Goal: Check status

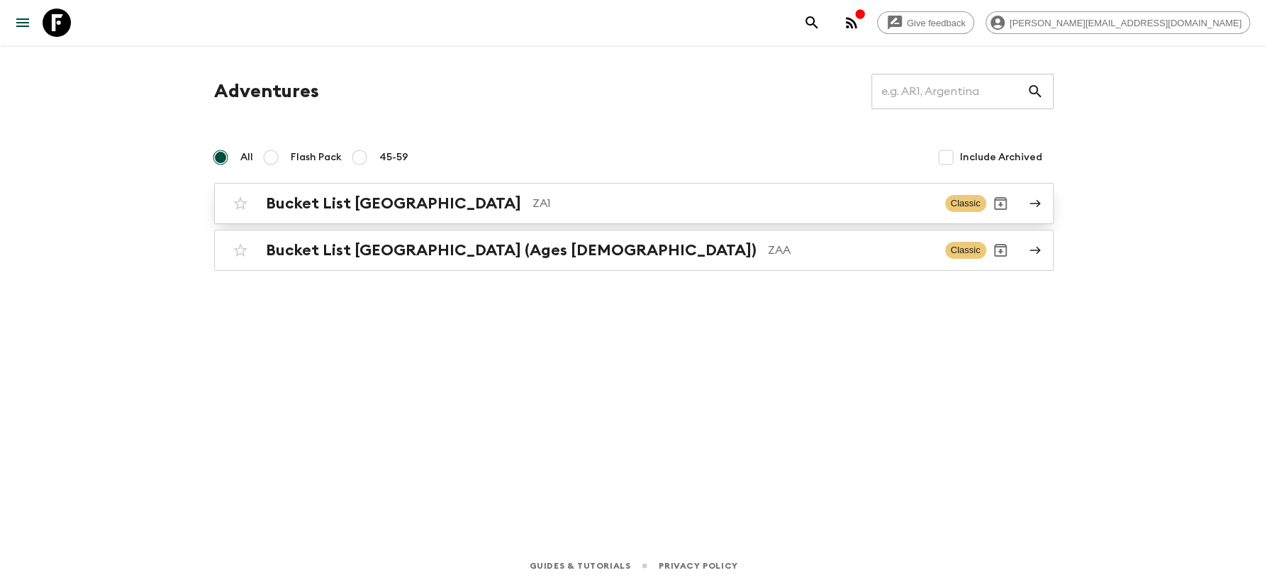
click at [532, 203] on p "ZA1" at bounding box center [732, 203] width 401 height 17
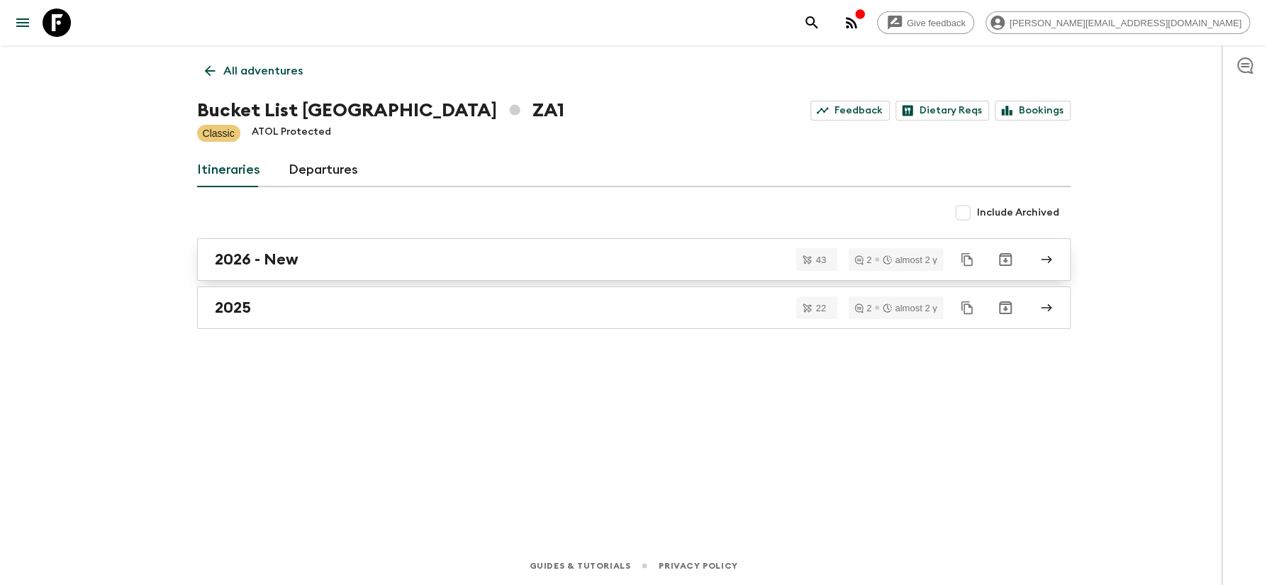
click at [249, 238] on link "2026 - New" at bounding box center [633, 259] width 873 height 43
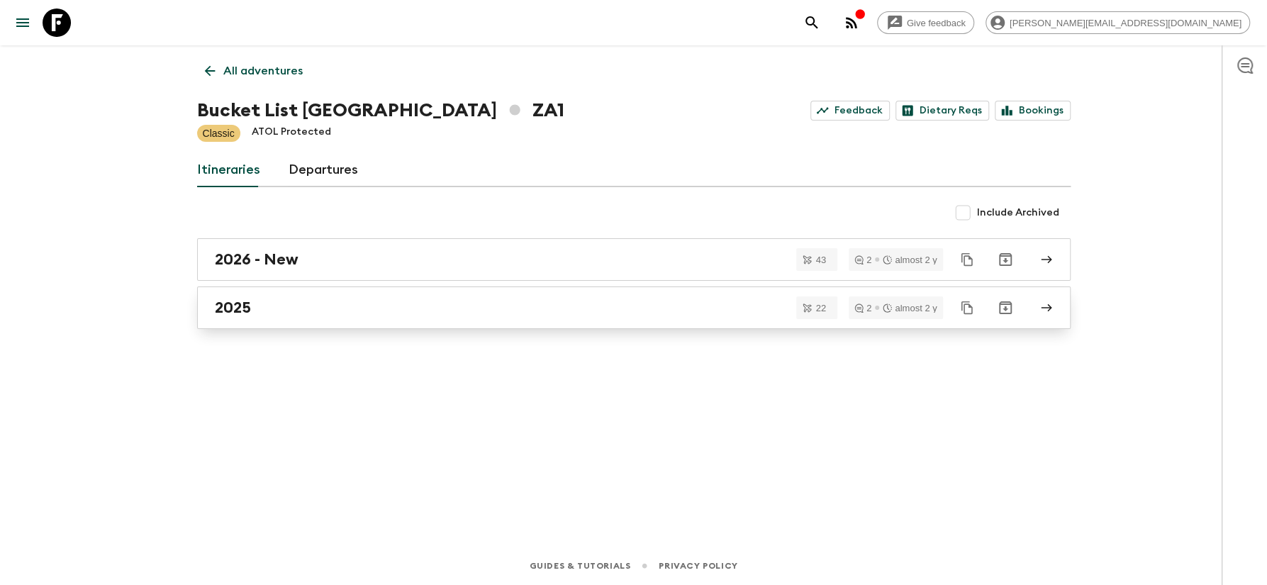
click at [253, 237] on div "All adventures Bucket List [GEOGRAPHIC_DATA] ZA1 Feedback Dietary Reqs Bookings…" at bounding box center [633, 275] width 907 height 461
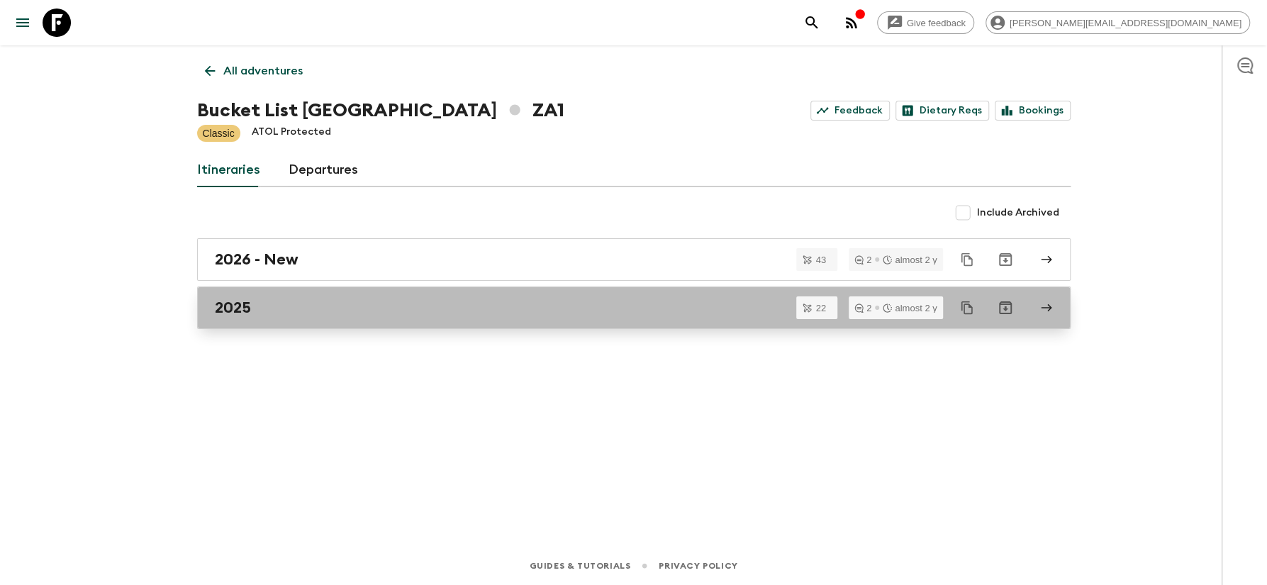
click at [240, 309] on h2 "2025" at bounding box center [233, 307] width 36 height 18
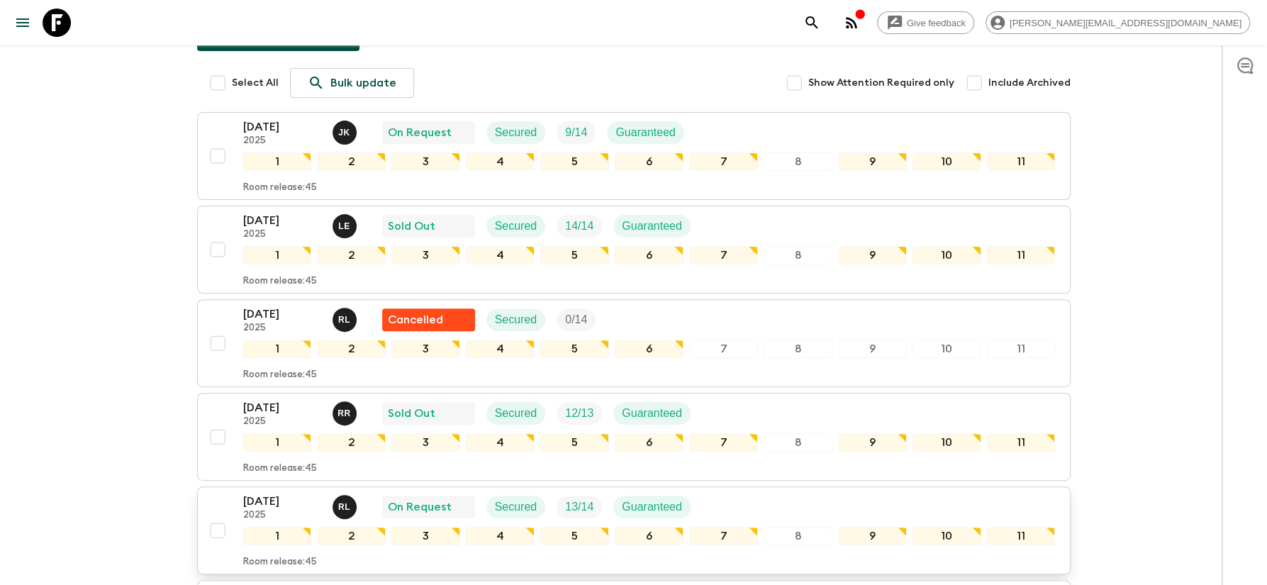
scroll to position [228, 0]
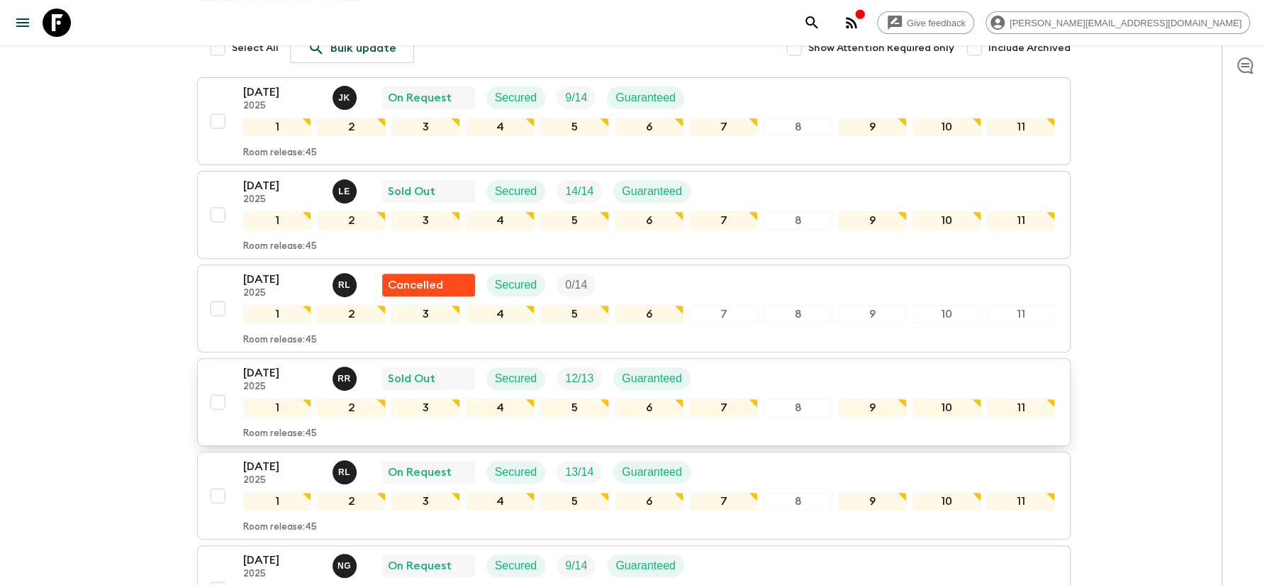
click at [288, 381] on p "2025" at bounding box center [282, 386] width 78 height 11
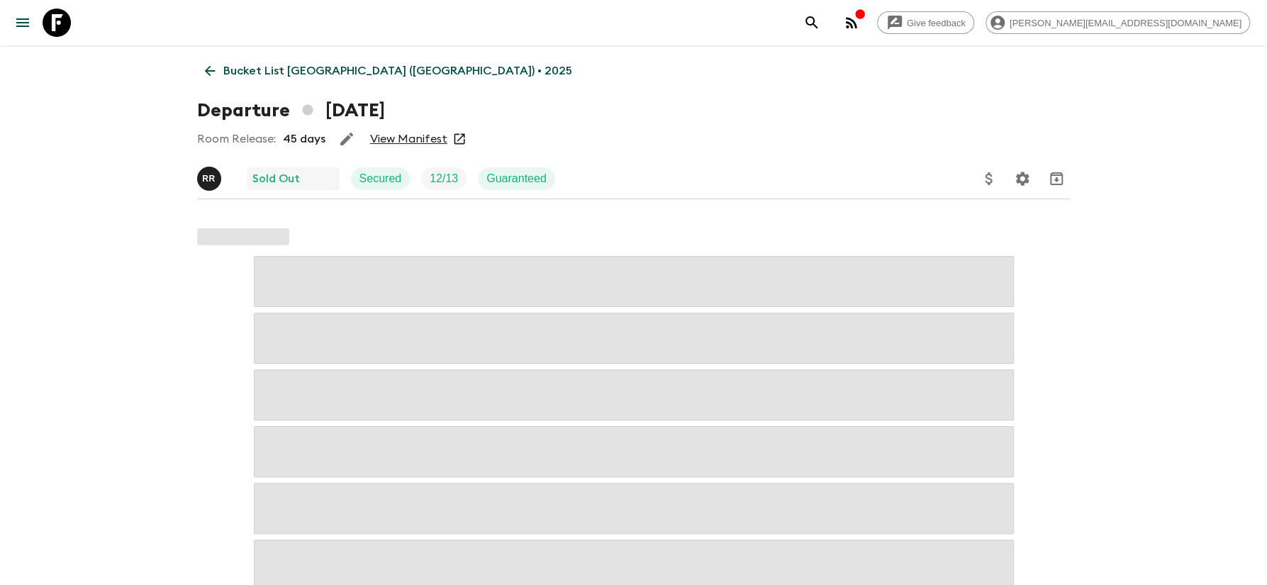
click at [412, 141] on link "View Manifest" at bounding box center [408, 139] width 77 height 14
